Goal: Task Accomplishment & Management: Use online tool/utility

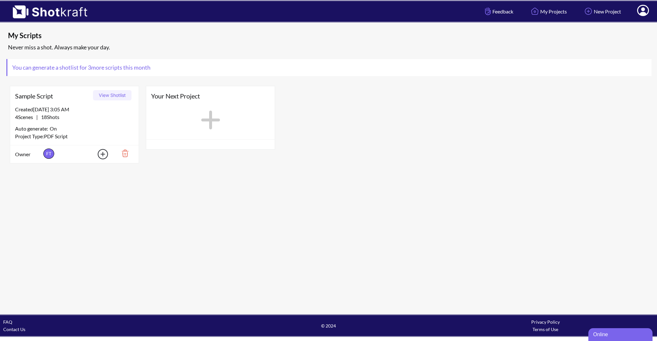
click at [125, 153] on img at bounding box center [123, 153] width 22 height 11
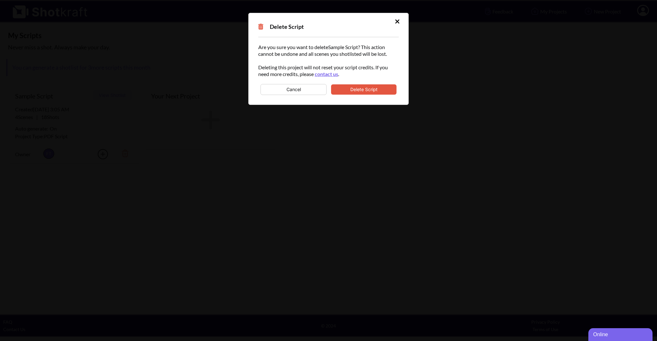
click at [366, 88] on button "Delete Script" at bounding box center [363, 89] width 65 height 10
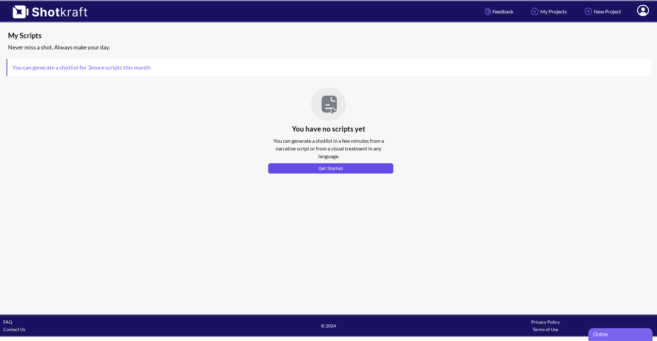
click at [300, 168] on button "Get Started" at bounding box center [330, 168] width 125 height 10
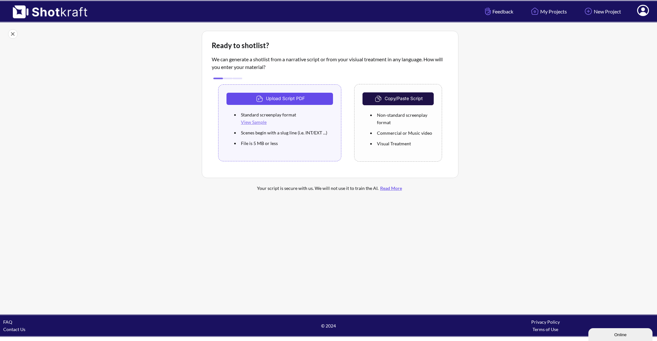
click at [286, 99] on button "Upload Script PDF" at bounding box center [279, 99] width 106 height 12
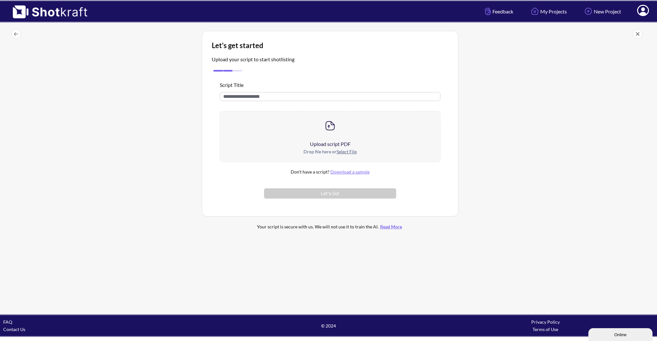
click at [337, 151] on u "Select File" at bounding box center [346, 151] width 20 height 5
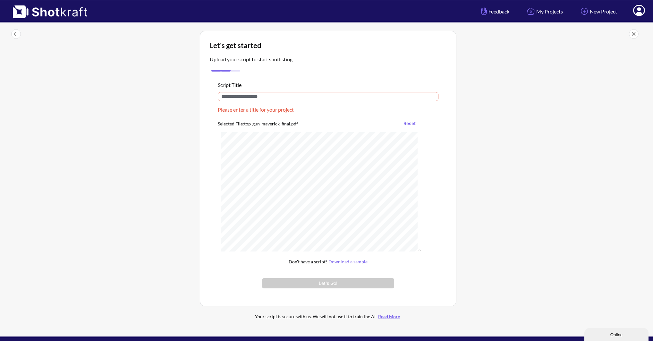
click at [293, 97] on input "text" at bounding box center [328, 96] width 221 height 9
click at [257, 97] on input "text" at bounding box center [328, 96] width 221 height 9
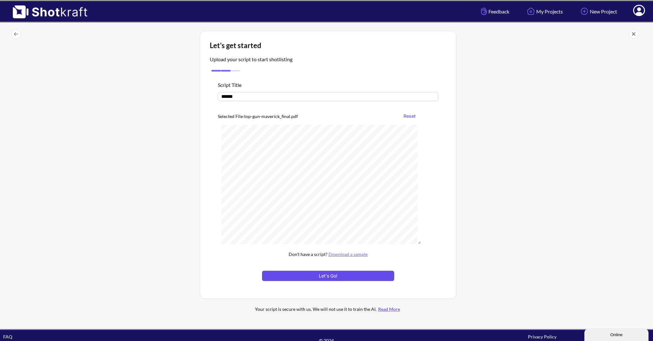
type input "******"
click at [314, 274] on button "Let's Go!" at bounding box center [328, 276] width 132 height 10
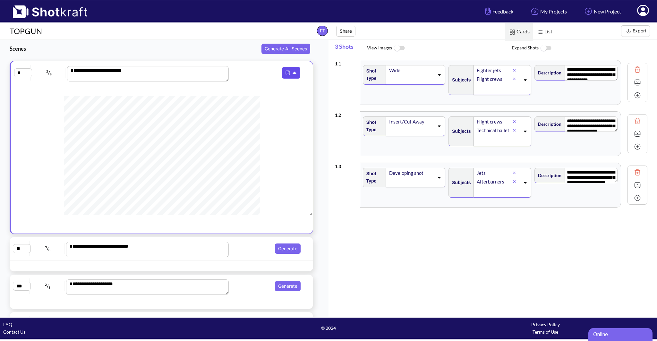
click at [293, 72] on icon at bounding box center [295, 73] width 7 height 6
